Goal: Task Accomplishment & Management: Use online tool/utility

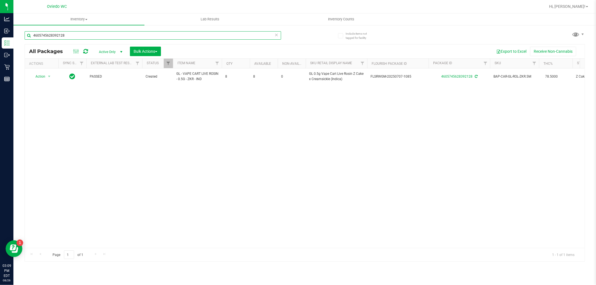
click at [229, 36] on input "4605745628392128" at bounding box center [153, 35] width 256 height 8
type input "9307229574196040"
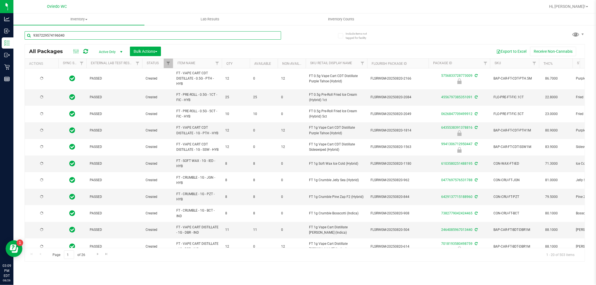
type input "[DATE]"
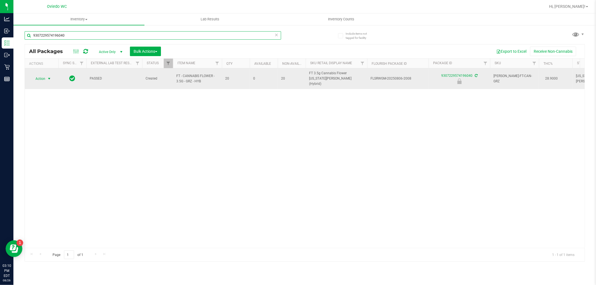
type input "9307229574196040"
click at [46, 77] on span "select" at bounding box center [49, 79] width 7 height 8
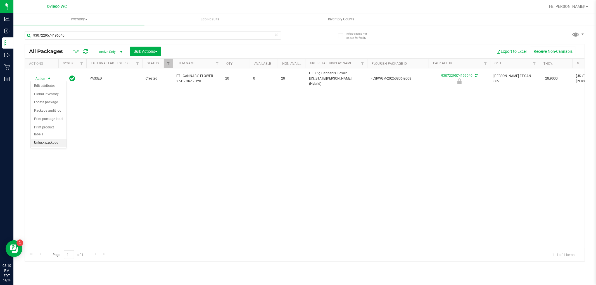
click at [45, 143] on li "Unlock package" at bounding box center [49, 143] width 36 height 8
click at [104, 41] on div "9307229574196040" at bounding box center [153, 37] width 256 height 13
click at [105, 39] on div "9307229574196040" at bounding box center [153, 37] width 256 height 13
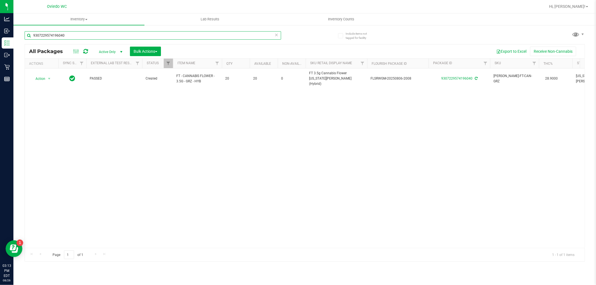
click at [105, 38] on input "9307229574196040" at bounding box center [153, 35] width 256 height 8
type input "4850678004658904"
click at [68, 33] on input "4850678004658904" at bounding box center [153, 35] width 256 height 8
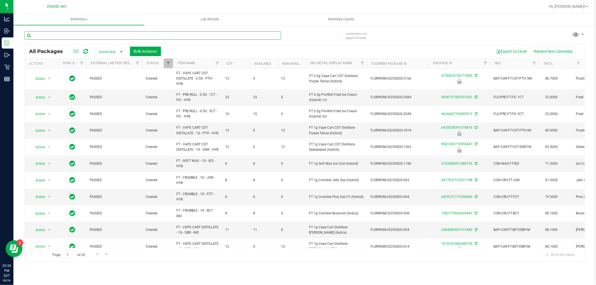
click at [82, 37] on input "text" at bounding box center [153, 35] width 256 height 8
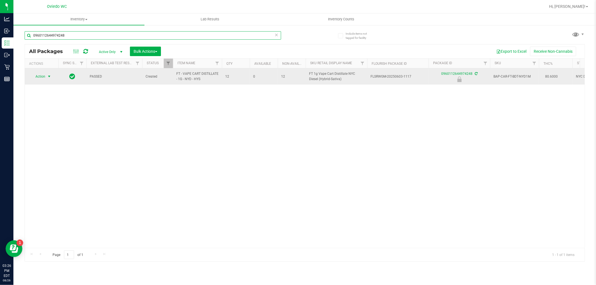
type input "0960112644974248"
click at [41, 77] on span "Action" at bounding box center [37, 77] width 15 height 8
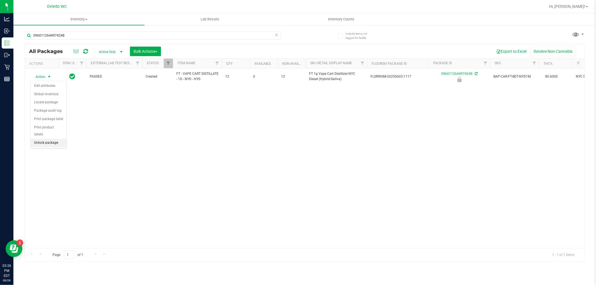
click at [54, 143] on li "Unlock package" at bounding box center [49, 143] width 36 height 8
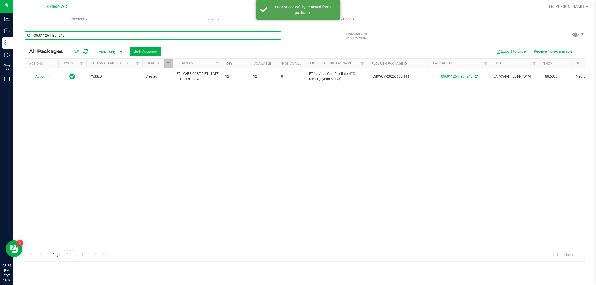
click at [51, 37] on input "0960112644974248" at bounding box center [153, 35] width 256 height 8
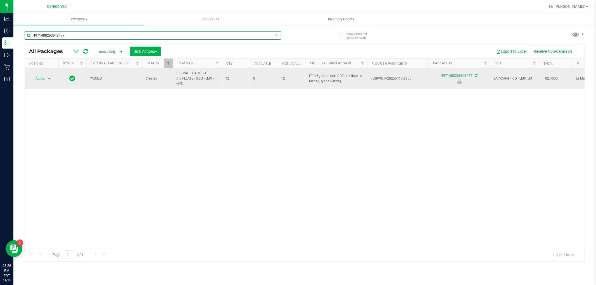
type input "4971488263848477"
click at [49, 77] on span "select" at bounding box center [49, 79] width 4 height 4
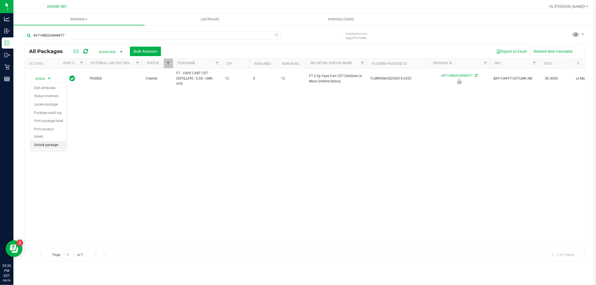
click at [43, 144] on li "Unlock package" at bounding box center [49, 145] width 36 height 8
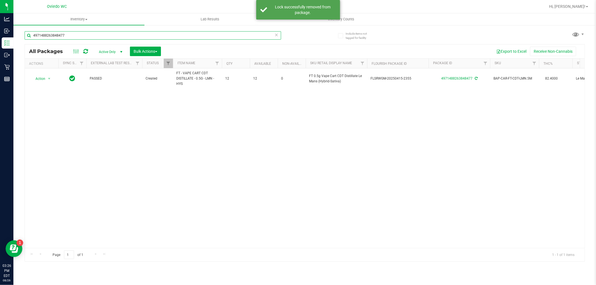
click at [81, 34] on input "4971488263848477" at bounding box center [153, 35] width 256 height 8
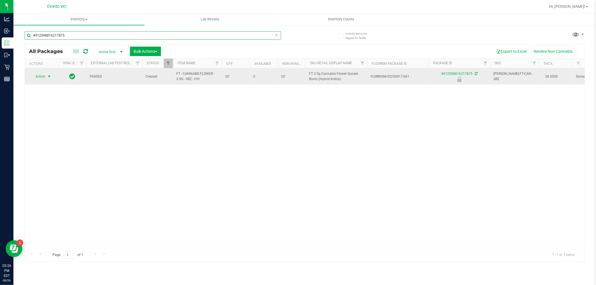
type input "4912598816217875"
click at [38, 78] on span "Action" at bounding box center [37, 77] width 15 height 8
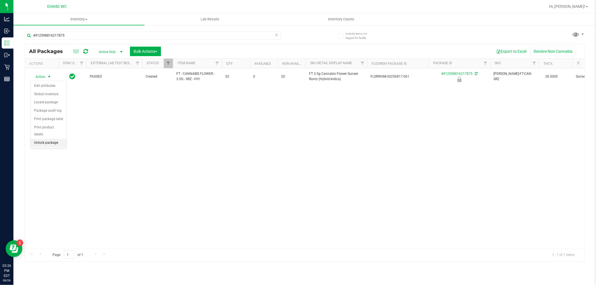
click at [51, 144] on li "Unlock package" at bounding box center [49, 143] width 36 height 8
click at [577, 4] on span "Hi, [PERSON_NAME]!" at bounding box center [567, 6] width 36 height 4
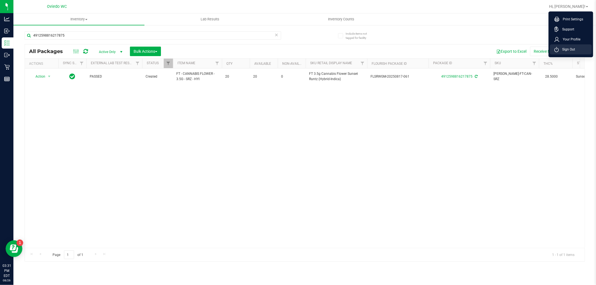
click at [574, 49] on span "Sign Out" at bounding box center [566, 50] width 16 height 6
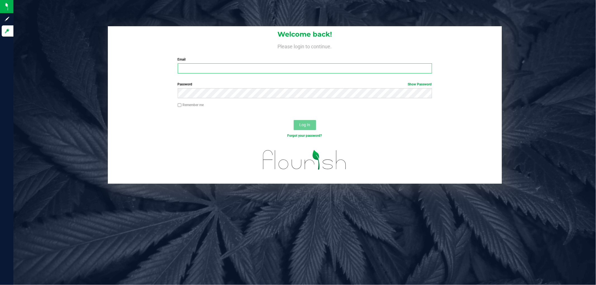
click at [212, 69] on input "Email" at bounding box center [305, 68] width 254 height 10
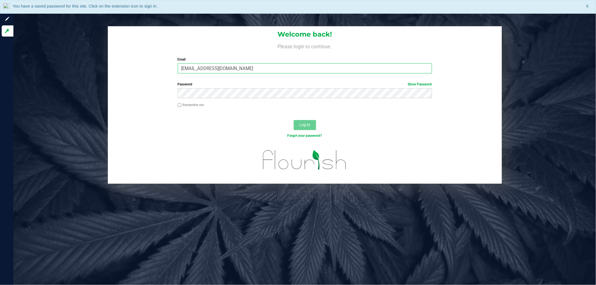
type input "[EMAIL_ADDRESS][DOMAIN_NAME]"
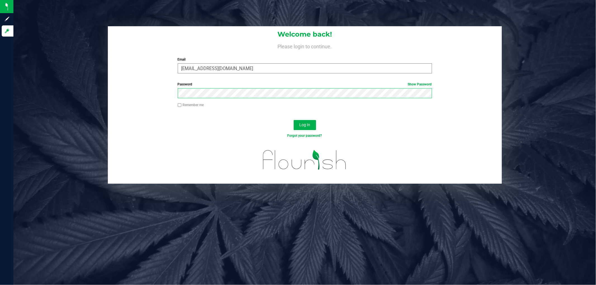
click at [293, 120] on button "Log In" at bounding box center [304, 125] width 22 height 10
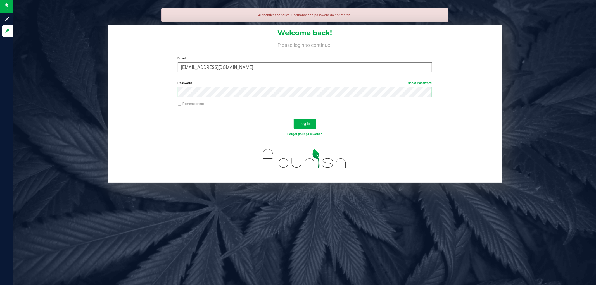
click at [293, 119] on button "Log In" at bounding box center [304, 124] width 22 height 10
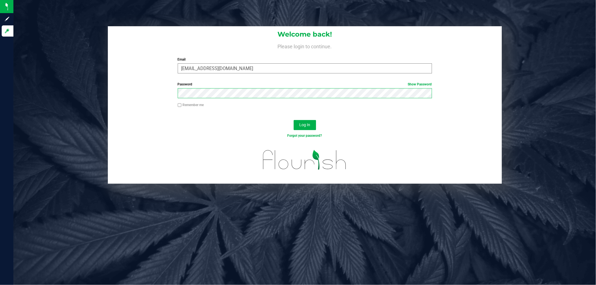
click at [293, 120] on button "Log In" at bounding box center [304, 125] width 22 height 10
